Goal: Transaction & Acquisition: Purchase product/service

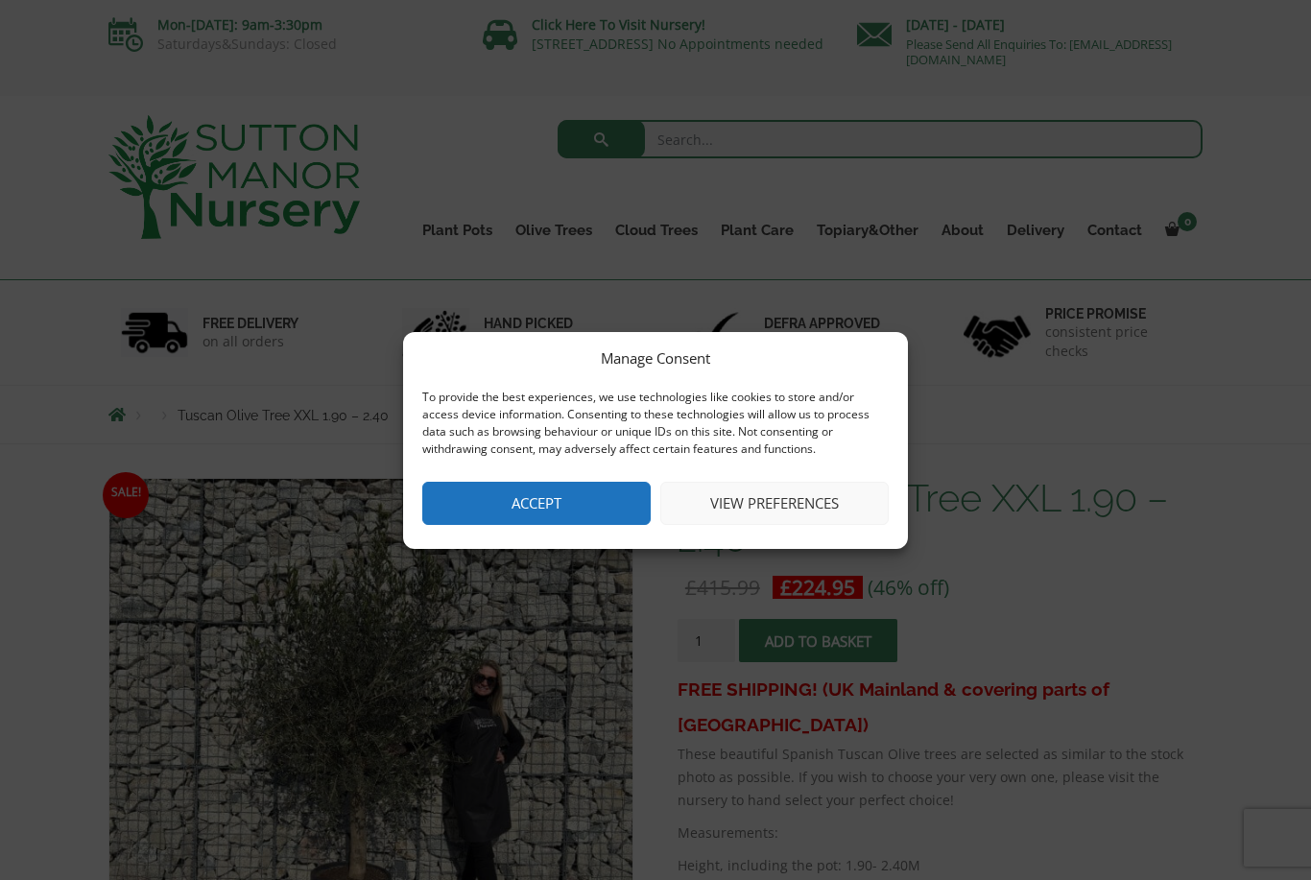
click at [591, 497] on button "Accept" at bounding box center [536, 503] width 228 height 43
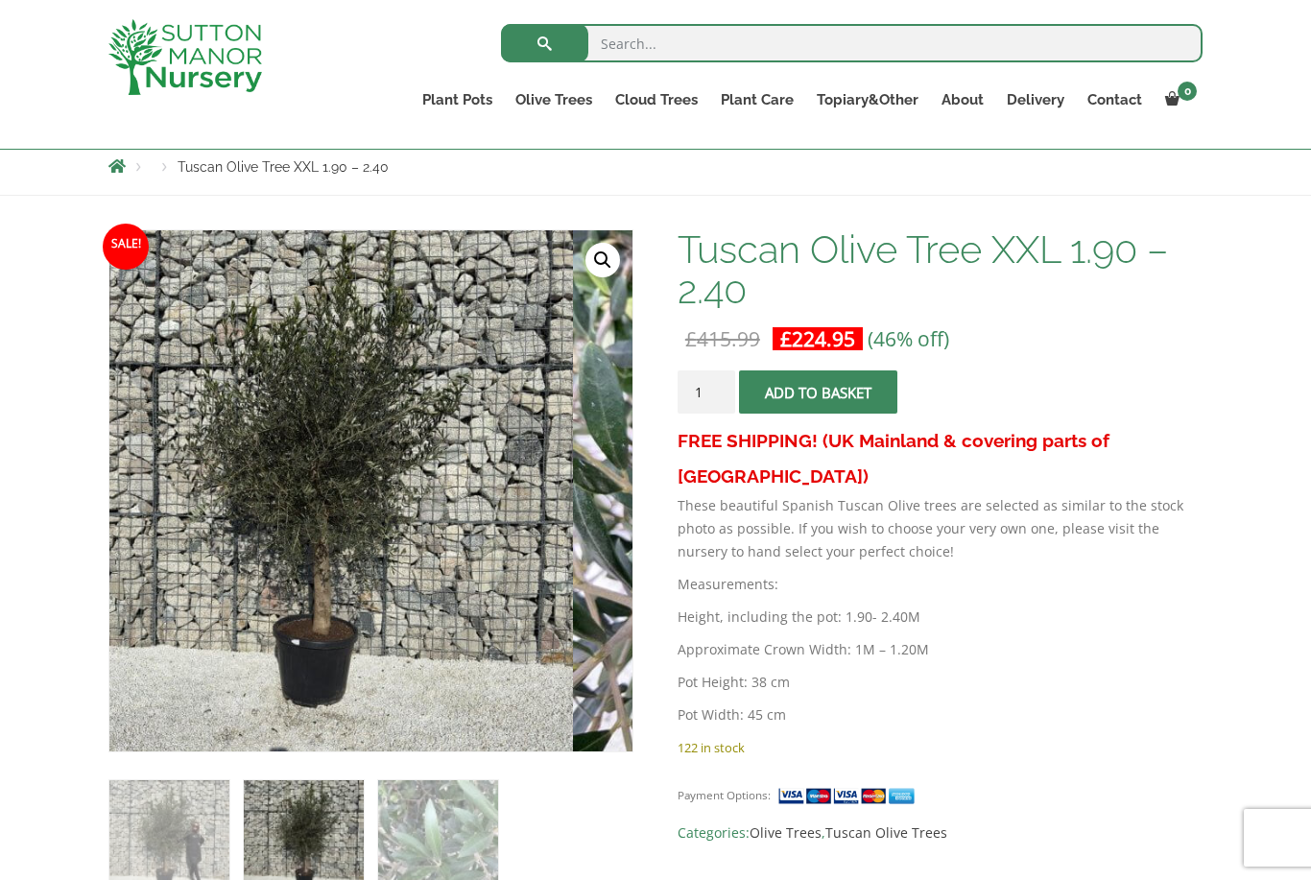
scroll to position [231, 0]
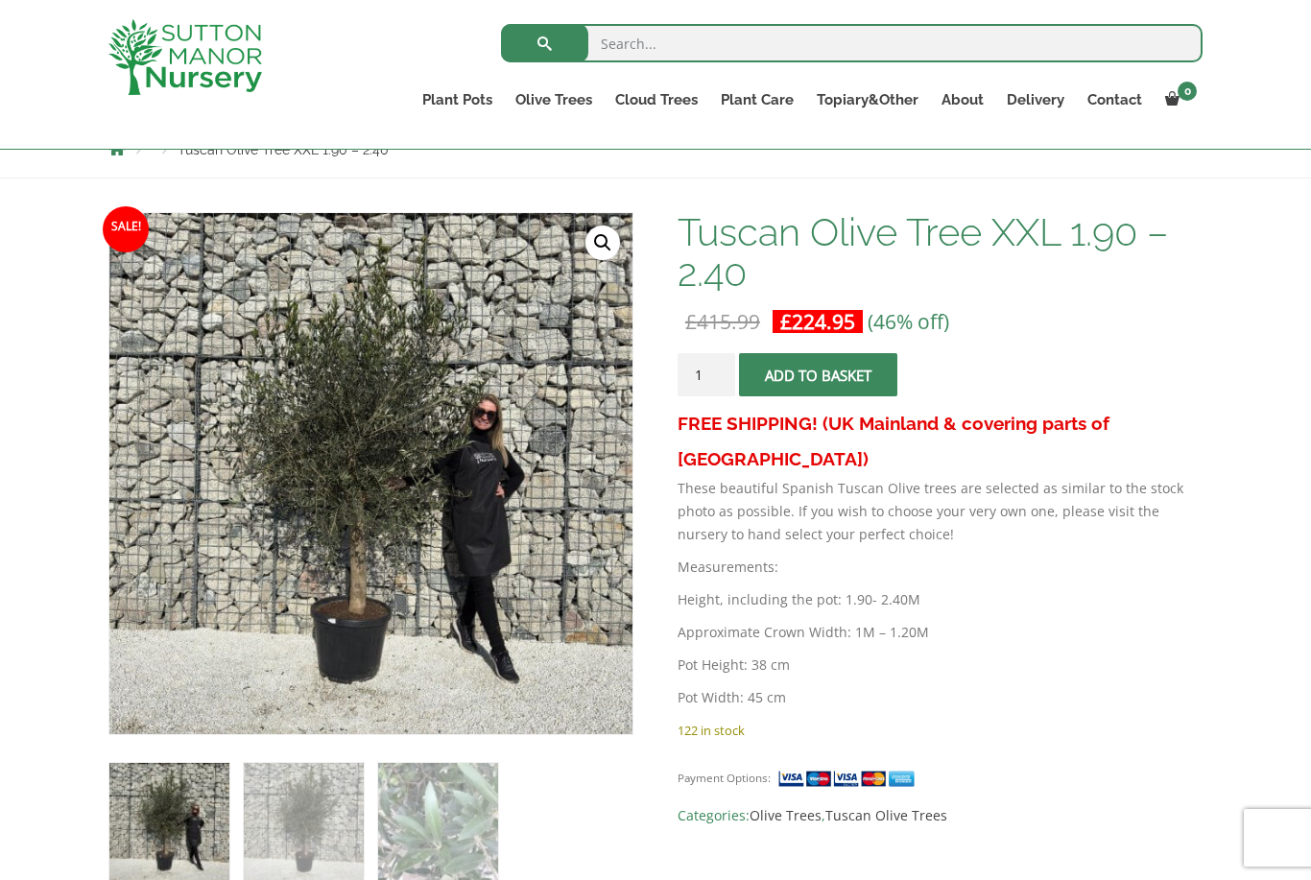
click at [514, 624] on img at bounding box center [589, 693] width 960 height 960
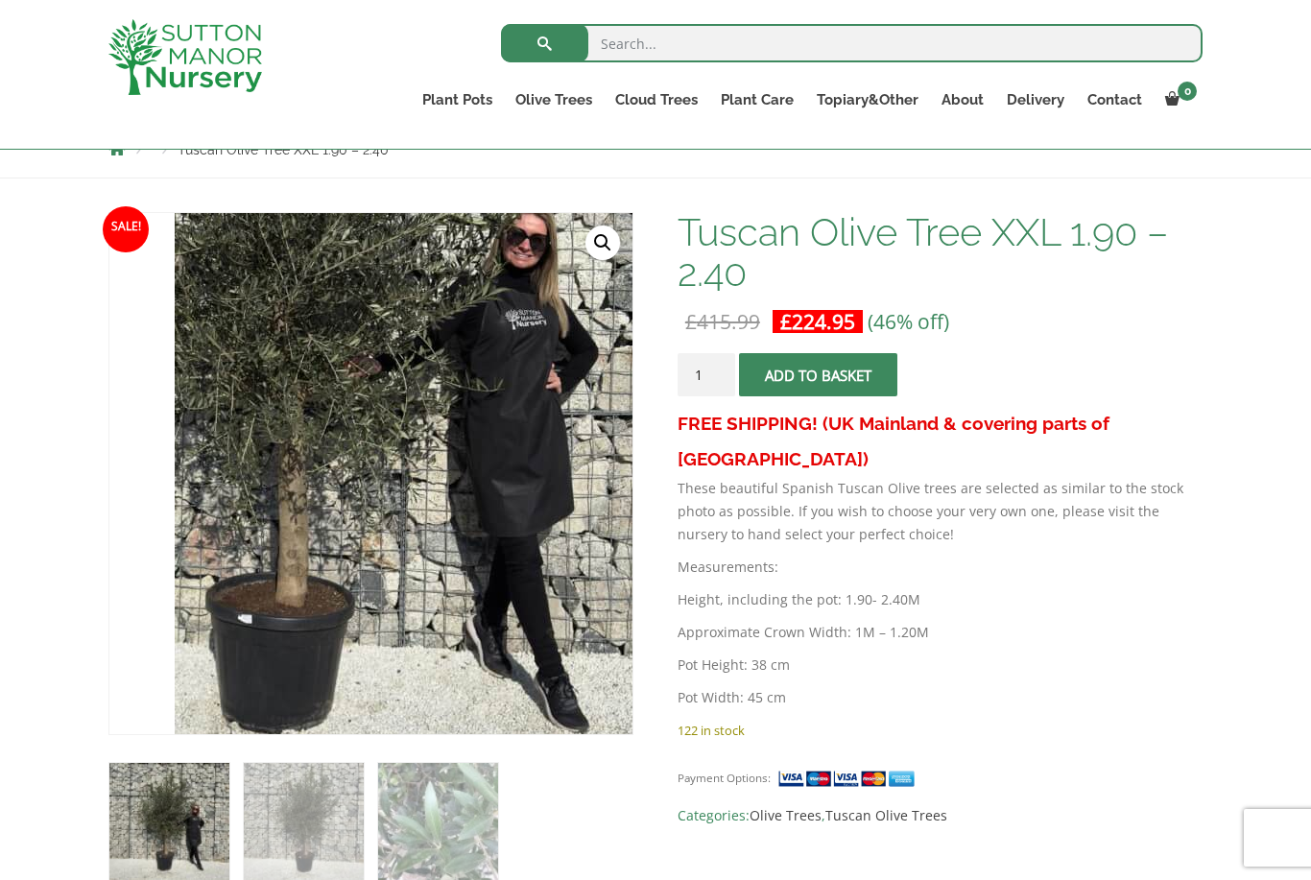
click at [847, 382] on button "Add to basket" at bounding box center [818, 374] width 158 height 43
